Goal: Information Seeking & Learning: Ask a question

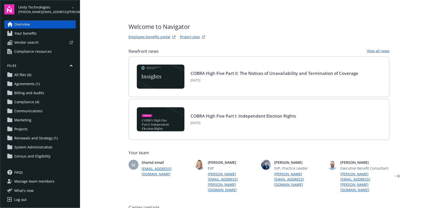
click at [56, 7] on div "Unity Technologies ian.balin@newfront.com" at bounding box center [46, 10] width 57 height 10
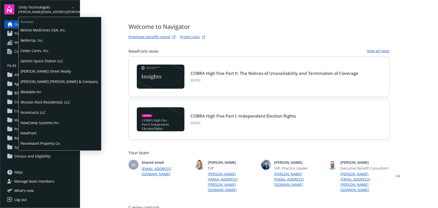
click at [36, 36] on span "BetterUp, Inc." at bounding box center [60, 40] width 79 height 10
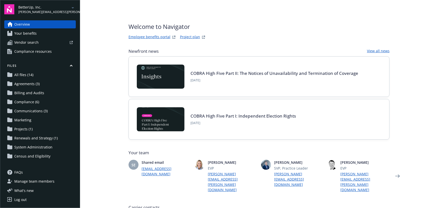
click at [21, 32] on span "Your benefits" at bounding box center [25, 33] width 22 height 8
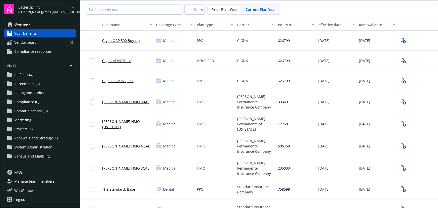
click at [18, 23] on span "Overview" at bounding box center [22, 24] width 16 height 8
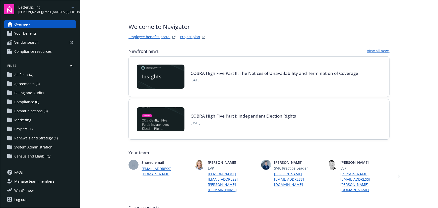
click at [180, 36] on link "Project plan" at bounding box center [190, 37] width 20 height 6
click at [165, 37] on link "Employee benefits portal" at bounding box center [150, 37] width 42 height 6
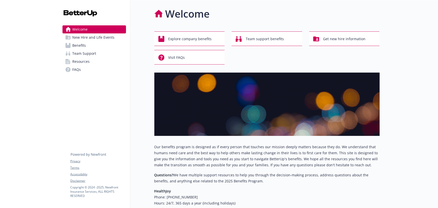
click at [87, 43] on link "Benefits" at bounding box center [95, 45] width 64 height 8
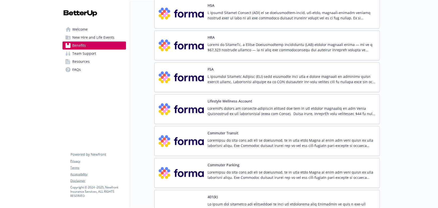
scroll to position [730, 0]
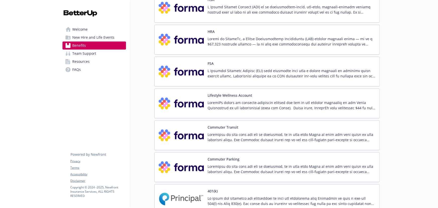
click at [237, 100] on p at bounding box center [292, 105] width 168 height 11
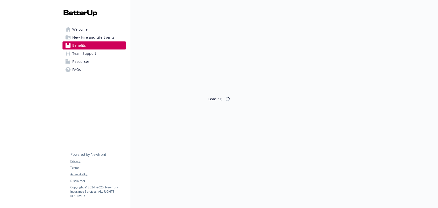
scroll to position [730, 0]
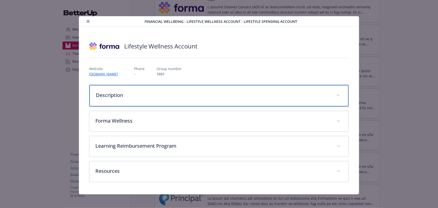
click at [128, 89] on div "Description" at bounding box center [218, 96] width 259 height 22
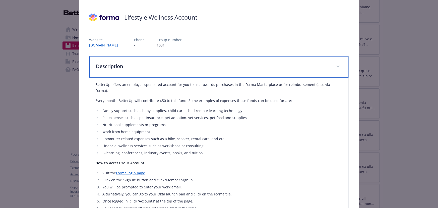
scroll to position [0, 0]
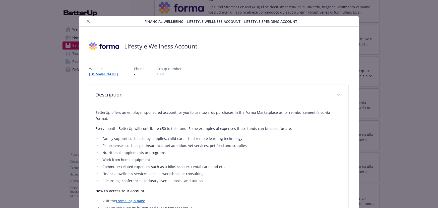
click at [88, 19] on button "close" at bounding box center [88, 21] width 6 height 6
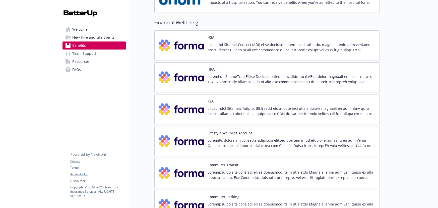
scroll to position [685, 0]
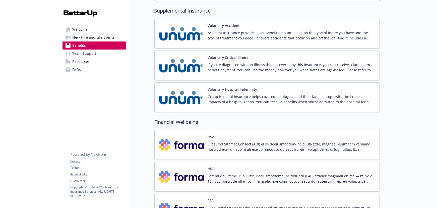
click at [216, 166] on div "HRA" at bounding box center [292, 176] width 168 height 21
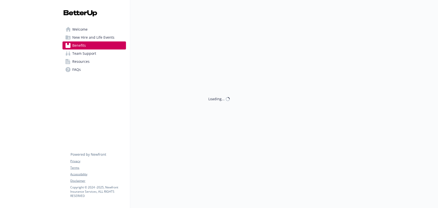
scroll to position [593, 0]
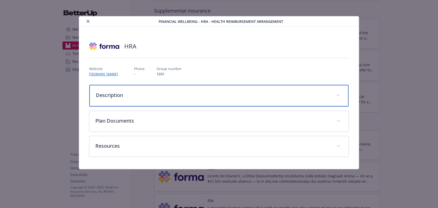
click at [113, 93] on p "Description" at bounding box center [213, 95] width 234 height 8
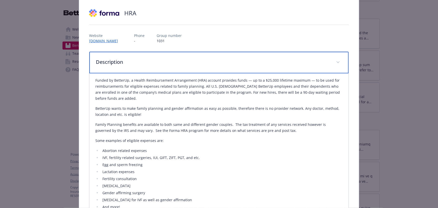
scroll to position [45, 0]
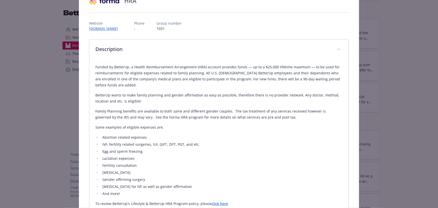
click at [223, 201] on link "click here" at bounding box center [220, 203] width 16 height 5
click at [54, 63] on div "Financial Wellbeing - HRA - Health Reimbursement Arrangement HRA Website www.jo…" at bounding box center [219, 182] width 351 height 422
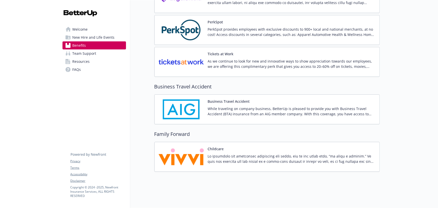
click at [181, 154] on img at bounding box center [181, 156] width 45 height 21
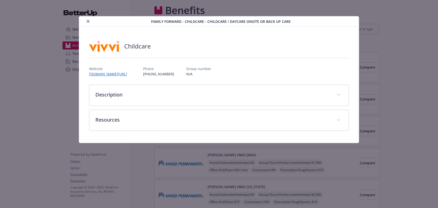
scroll to position [1139, 0]
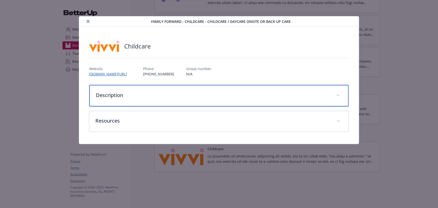
click at [124, 89] on div "Description" at bounding box center [218, 96] width 259 height 22
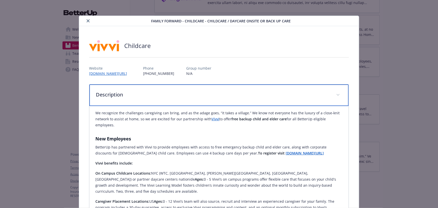
scroll to position [0, 0]
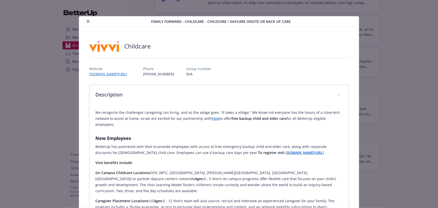
click at [85, 20] on button "close" at bounding box center [88, 21] width 6 height 6
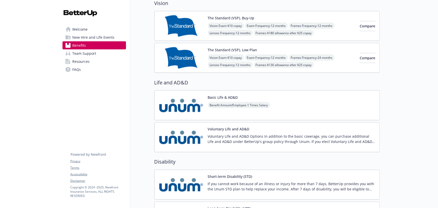
click at [306, 104] on div "Basic Life & AD&D Benefit Amount/Employee - 1 Times Salary" at bounding box center [266, 105] width 225 height 30
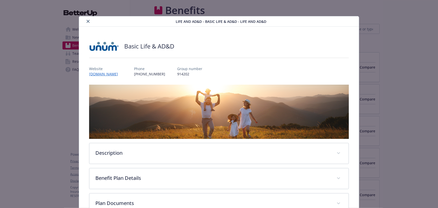
scroll to position [363, 0]
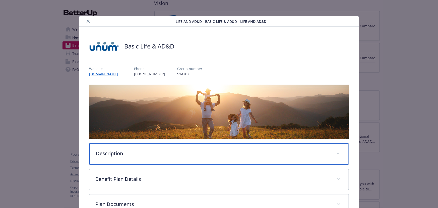
click at [151, 148] on div "Description" at bounding box center [218, 154] width 259 height 22
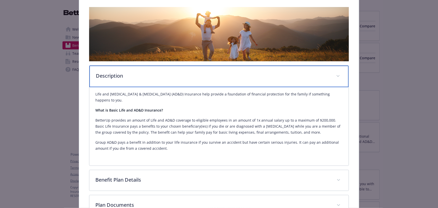
scroll to position [91, 0]
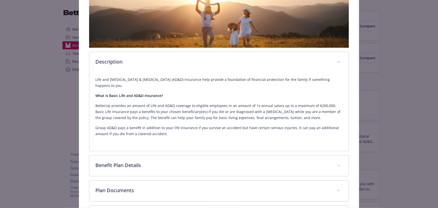
click at [45, 130] on div "Life and AD&D - Basic Life & AD&D - Life and AD&D Basic Life & AD&D Website www…" at bounding box center [219, 82] width 351 height 314
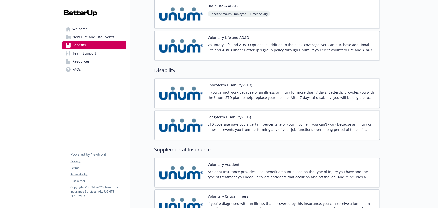
click at [269, 95] on p "If you cannot work because of an illness or injury for more than 7 days, Better…" at bounding box center [292, 95] width 168 height 11
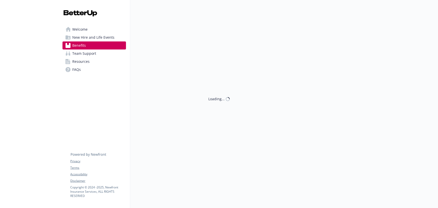
scroll to position [454, 0]
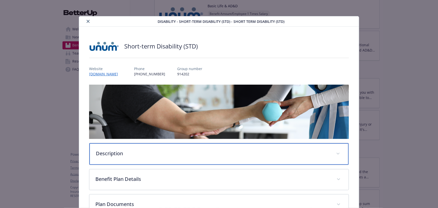
click at [276, 157] on div "Description" at bounding box center [218, 154] width 259 height 22
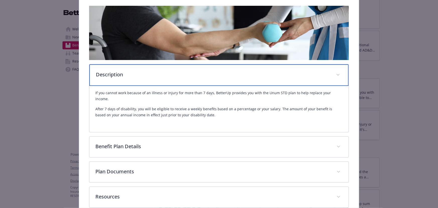
scroll to position [91, 0]
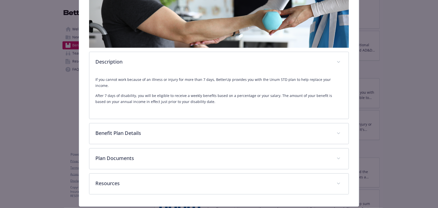
click at [225, 116] on div "Description If you cannot work because of an illness or injury for more than 7 …" at bounding box center [219, 93] width 260 height 201
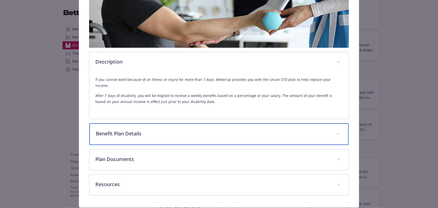
click at [223, 123] on div "Benefit Plan Details" at bounding box center [218, 134] width 259 height 22
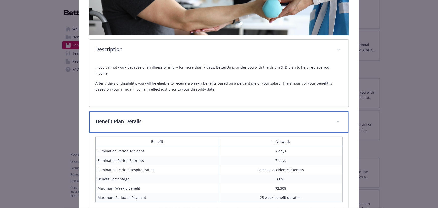
scroll to position [137, 0]
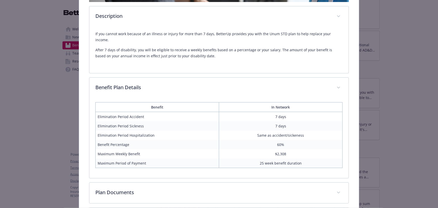
click at [22, 142] on div "Disability - Short-term Disability (STD) - Short Term Disability (STD) Short-te…" at bounding box center [219, 104] width 438 height 208
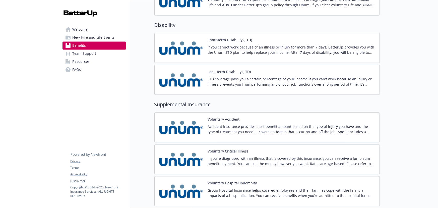
click at [235, 74] on div "Long-term Disability (LTD) LTD coverage pays you a certain percentage of your i…" at bounding box center [292, 79] width 168 height 21
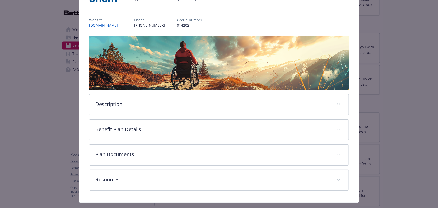
scroll to position [59, 0]
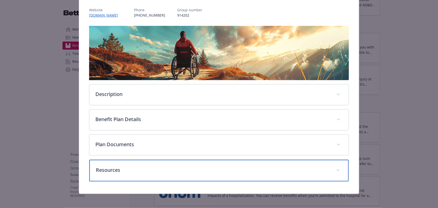
click at [144, 172] on div "Resources" at bounding box center [218, 171] width 259 height 22
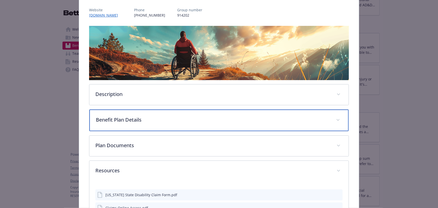
click at [169, 116] on p "Benefit Plan Details" at bounding box center [213, 120] width 234 height 8
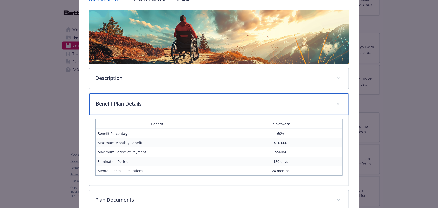
scroll to position [127, 0]
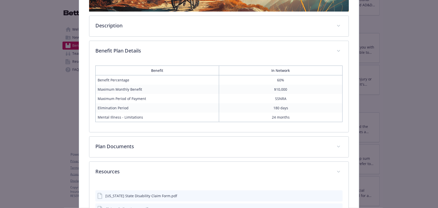
click at [17, 96] on div "Disability - Long-term Disability (LTD) - Long Term Disability (LTD) Long-term …" at bounding box center [219, 104] width 438 height 208
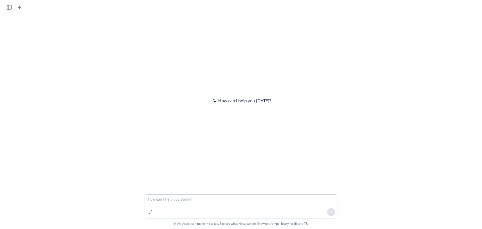
click at [191, 202] on textarea at bounding box center [241, 206] width 192 height 24
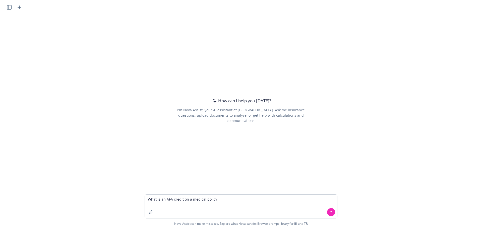
type textarea "What is an AFA credit on a medical policy?"
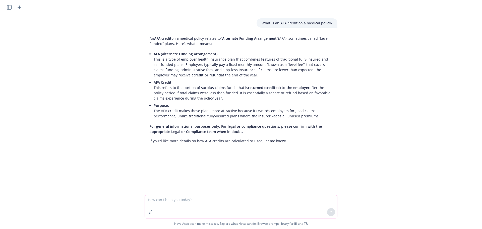
click at [184, 202] on textarea at bounding box center [241, 206] width 192 height 23
type textarea "What is 1% of $7,054,242?"
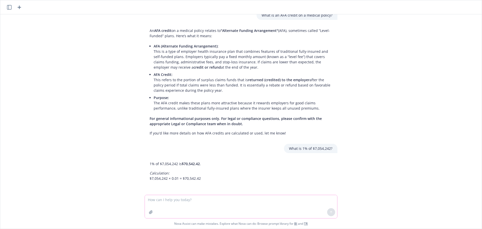
scroll to position [8, 0]
type textarea "What is 1/2 percent of $7,118,473?"
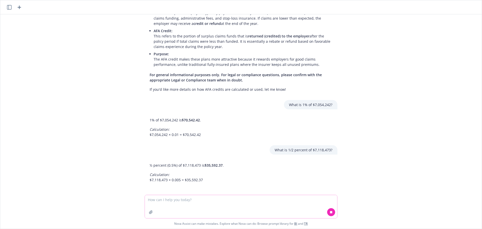
scroll to position [53, 0]
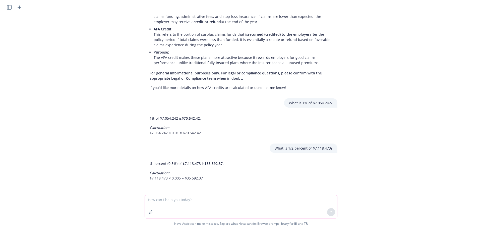
click at [156, 199] on textarea at bounding box center [241, 206] width 192 height 23
type textarea "What is 1% of $7,174,320?"
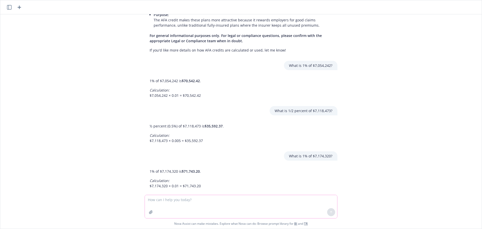
scroll to position [98, 0]
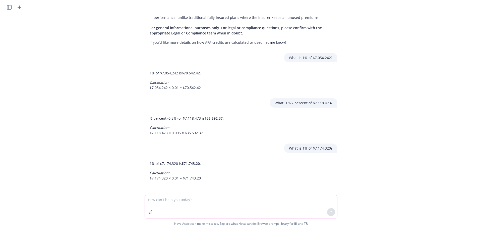
click at [191, 204] on textarea at bounding box center [241, 206] width 192 height 23
type textarea "If Anthem's rates decreased by $160,000 from $7,118,473, what percentage decrea…"
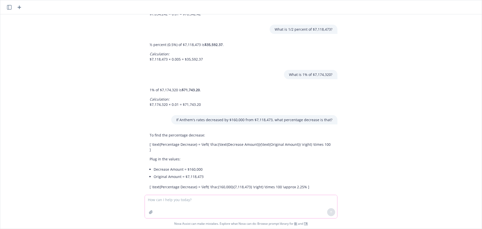
scroll to position [190, 0]
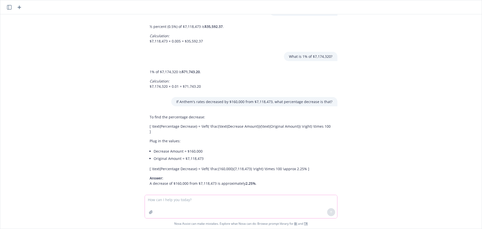
click at [167, 201] on textarea at bounding box center [241, 206] width 192 height 23
type textarea "If Cigna premium is decreasing by $160,000 from $7,174,320, what percentage dec…"
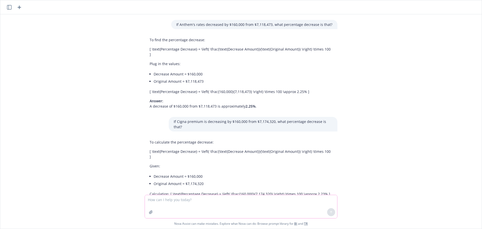
scroll to position [282, 0]
